Goal: Task Accomplishment & Management: Use online tool/utility

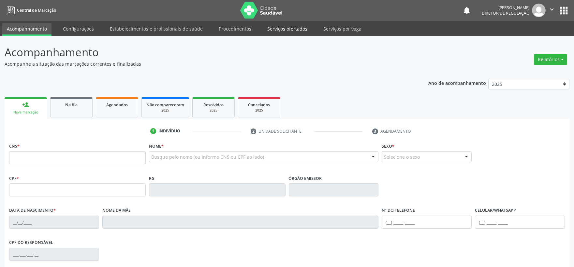
click at [284, 28] on link "Serviços ofertados" at bounding box center [287, 28] width 49 height 11
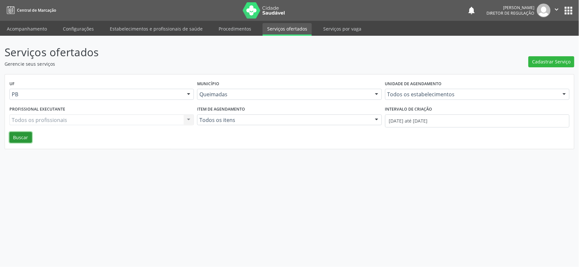
click at [17, 137] on button "Buscar" at bounding box center [20, 137] width 22 height 11
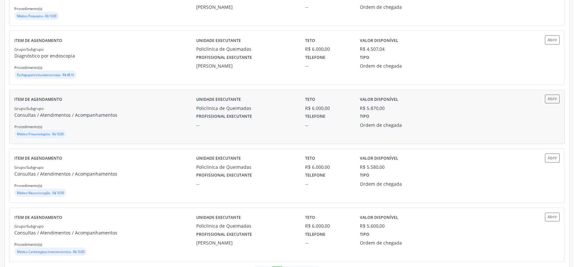
scroll to position [821, 0]
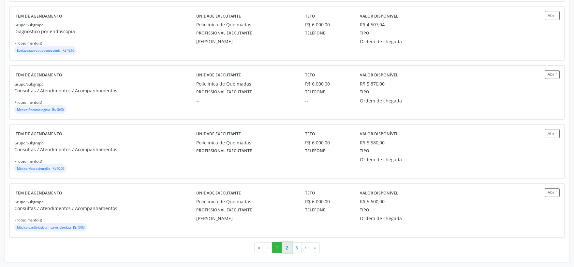
click at [287, 249] on button "2" at bounding box center [287, 248] width 10 height 11
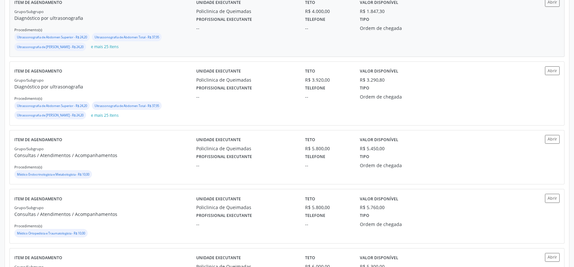
scroll to position [253, 0]
click at [44, 175] on small "Médico Endocrinologista e Metabologista - R$ 10,00" at bounding box center [53, 174] width 72 height 4
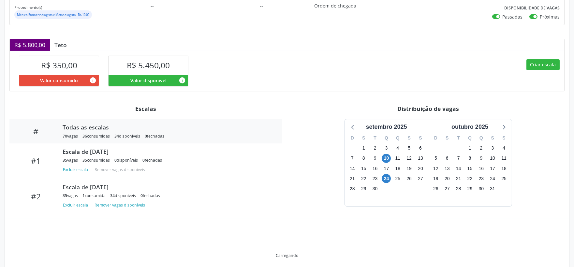
scroll to position [98, 0]
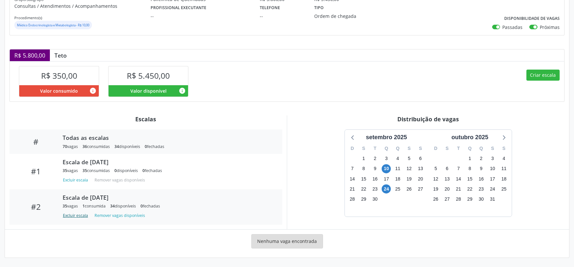
click at [79, 217] on button "Excluir escala" at bounding box center [77, 215] width 28 height 9
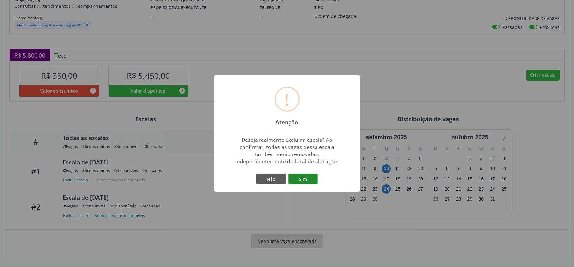
click at [299, 179] on button "Sim" at bounding box center [302, 179] width 29 height 11
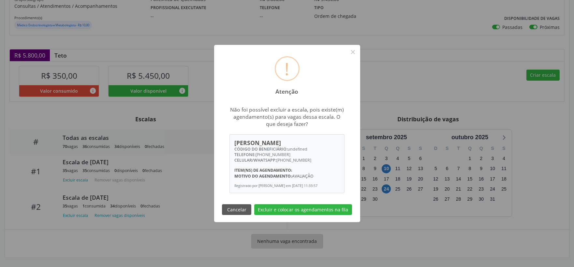
scroll to position [4, 0]
click at [279, 209] on button "Excluir e colocar os agendamentos na fila" at bounding box center [303, 210] width 98 height 11
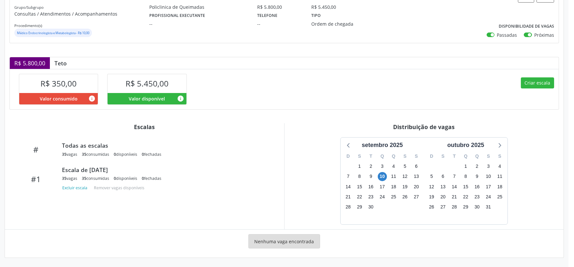
scroll to position [0, 0]
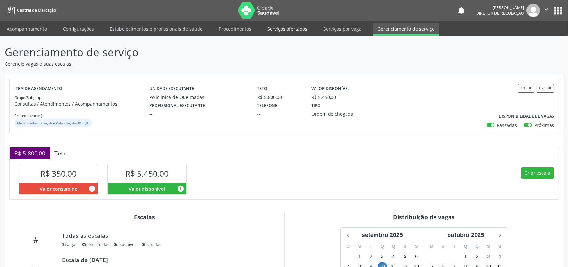
click at [289, 28] on link "Serviços ofertados" at bounding box center [287, 28] width 49 height 11
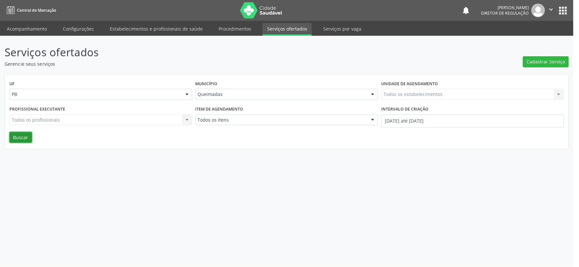
click at [25, 138] on button "Buscar" at bounding box center [20, 137] width 22 height 11
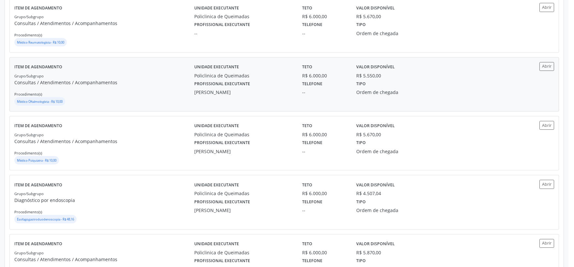
scroll to position [724, 0]
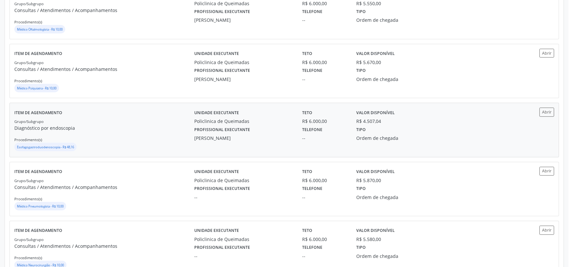
click at [45, 147] on small "Esofagogastroduodenoscopia - R$ 48,16" at bounding box center [45, 147] width 57 height 4
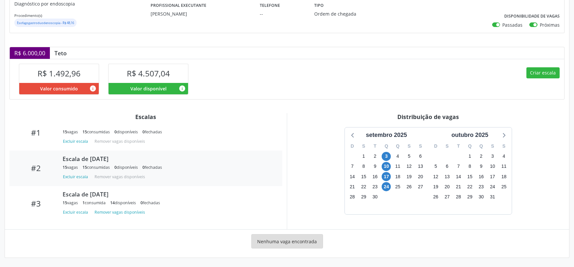
scroll to position [68, 0]
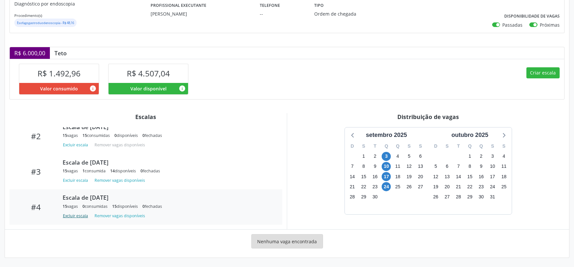
click at [72, 216] on button "Excluir escala" at bounding box center [77, 216] width 28 height 9
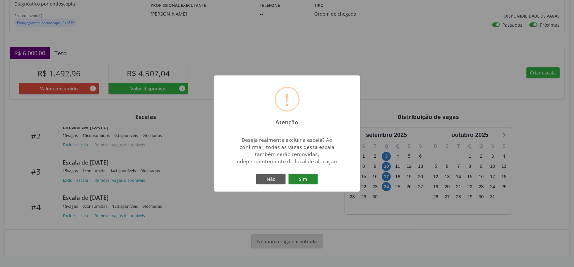
click at [307, 176] on button "Sim" at bounding box center [302, 179] width 29 height 11
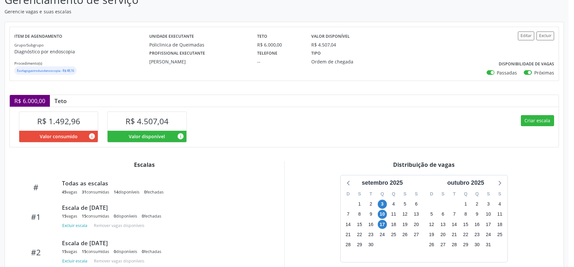
scroll to position [0, 0]
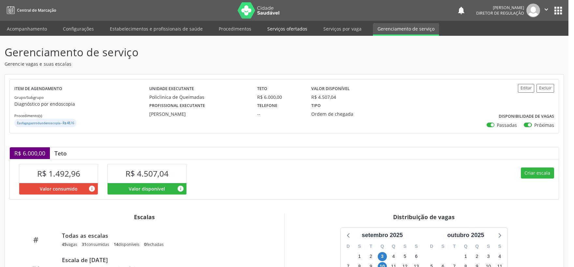
click at [275, 26] on link "Serviços ofertados" at bounding box center [287, 28] width 49 height 11
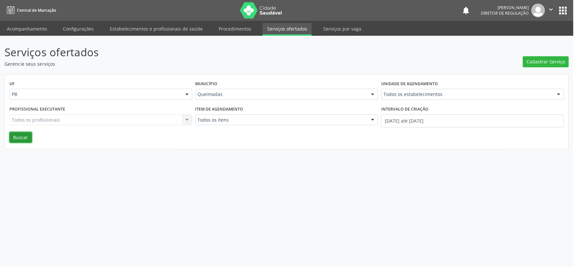
click at [20, 134] on button "Buscar" at bounding box center [20, 137] width 22 height 11
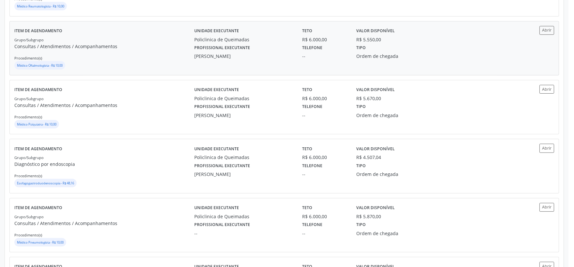
scroll to position [724, 0]
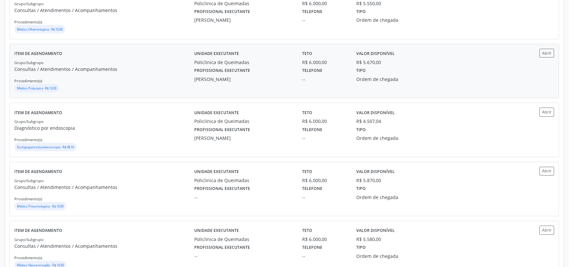
click at [36, 89] on small "Médico Psiquiatra - R$ 10,00" at bounding box center [36, 88] width 39 height 4
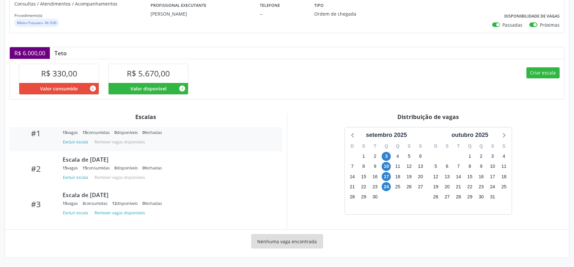
scroll to position [68, 0]
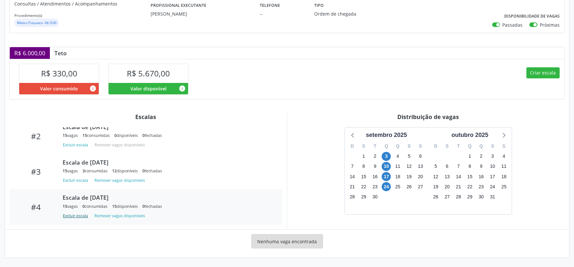
click at [76, 217] on button "Excluir escala" at bounding box center [77, 216] width 28 height 9
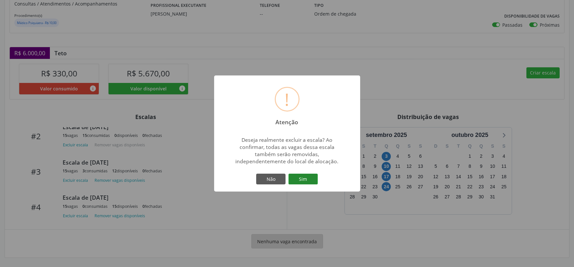
click at [308, 181] on button "Sim" at bounding box center [302, 179] width 29 height 11
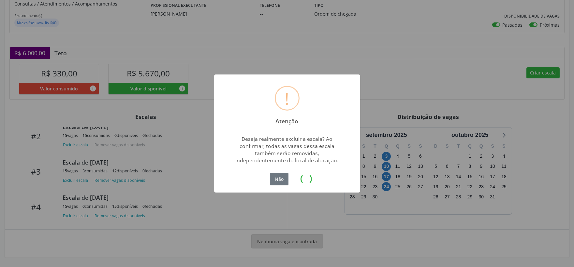
scroll to position [0, 0]
